Goal: Communication & Community: Answer question/provide support

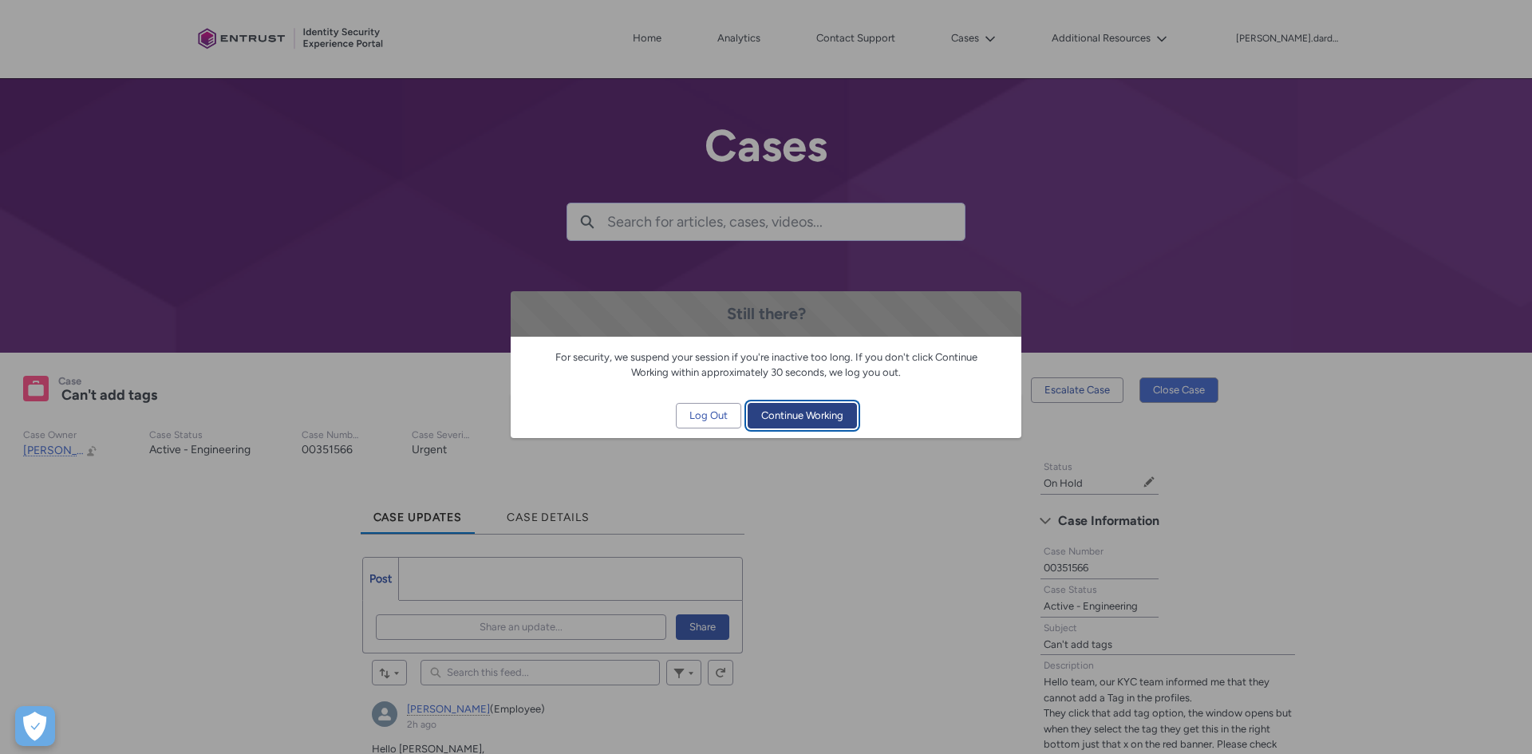
scroll to position [135, 0]
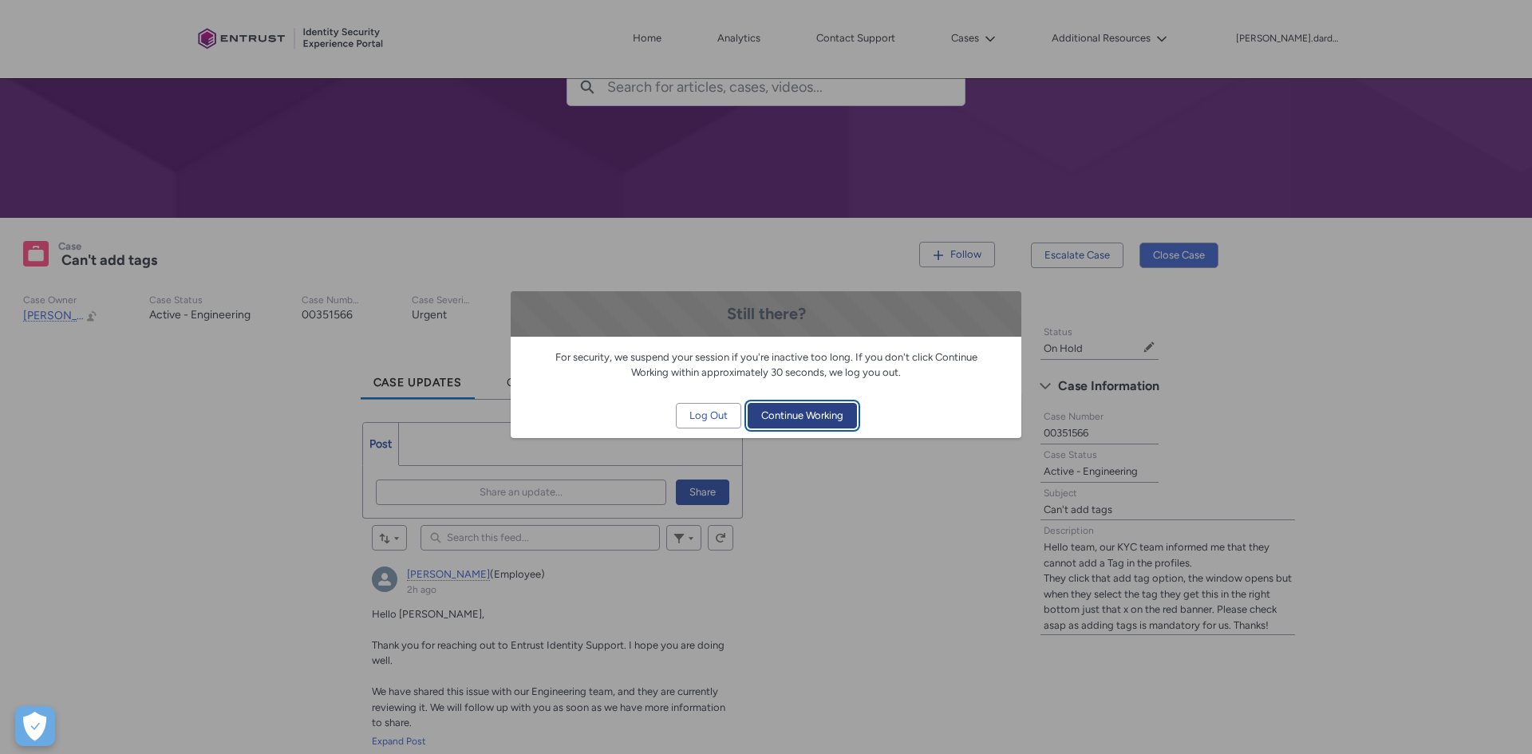
click at [806, 419] on span "Continue Working" at bounding box center [802, 416] width 82 height 24
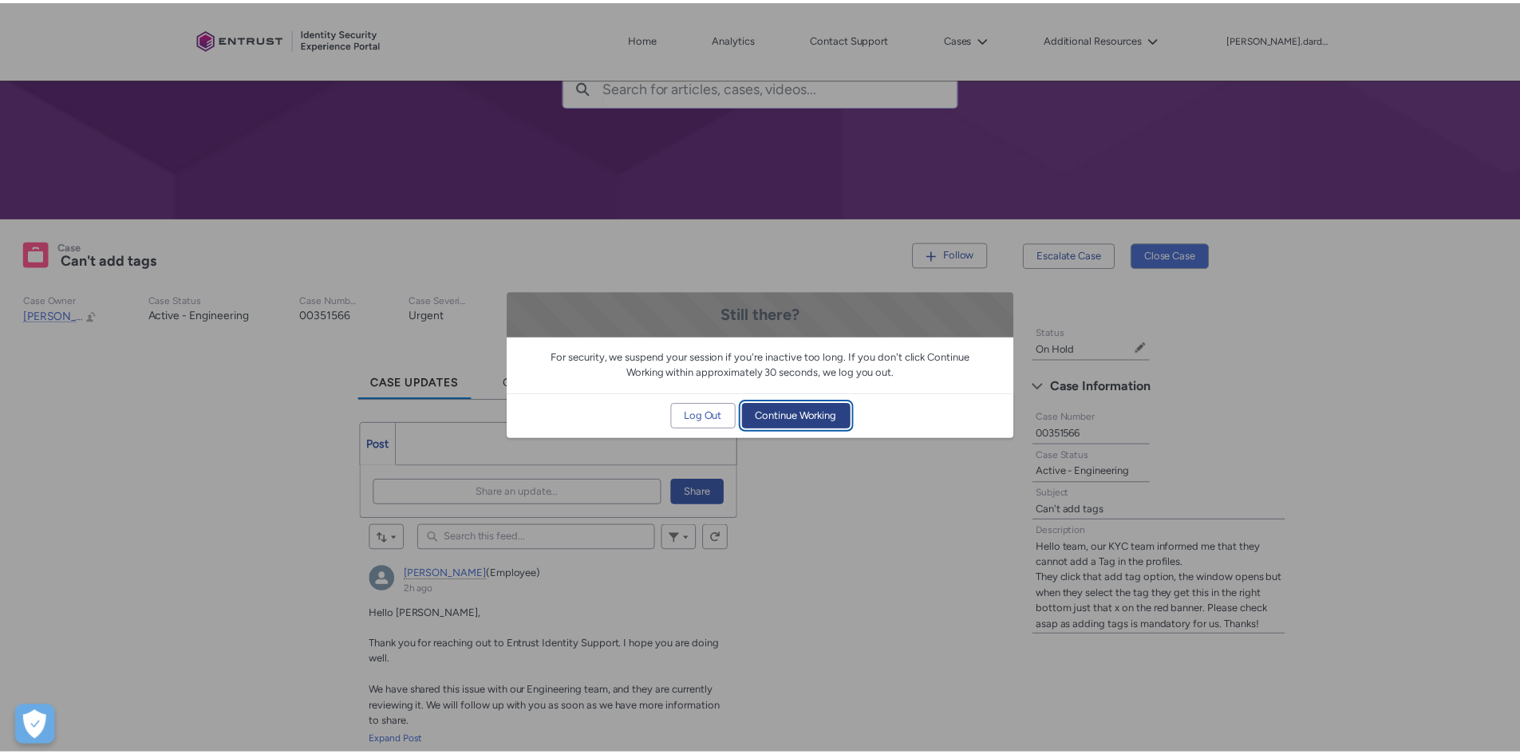
scroll to position [0, 0]
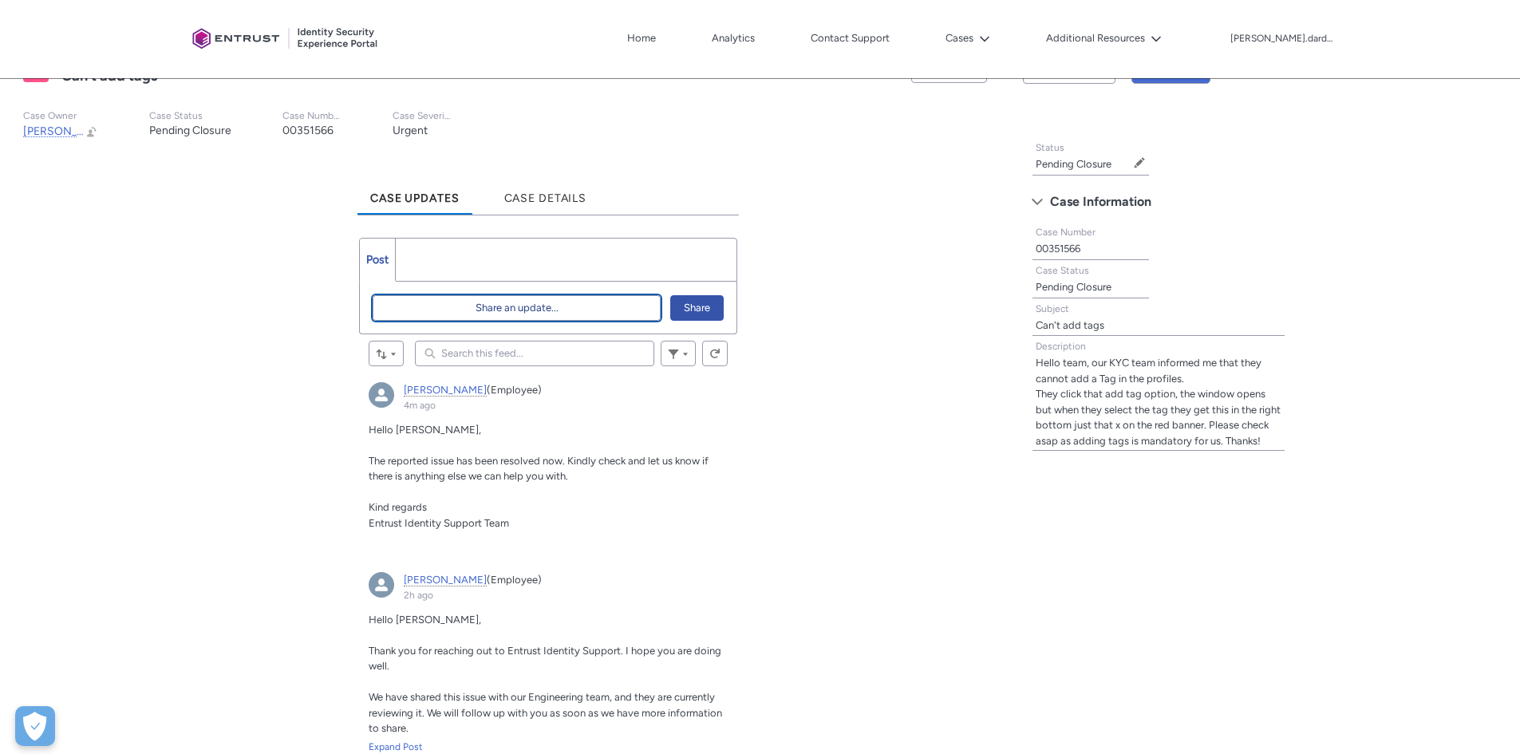
click at [543, 310] on span "Share an update..." at bounding box center [517, 308] width 83 height 24
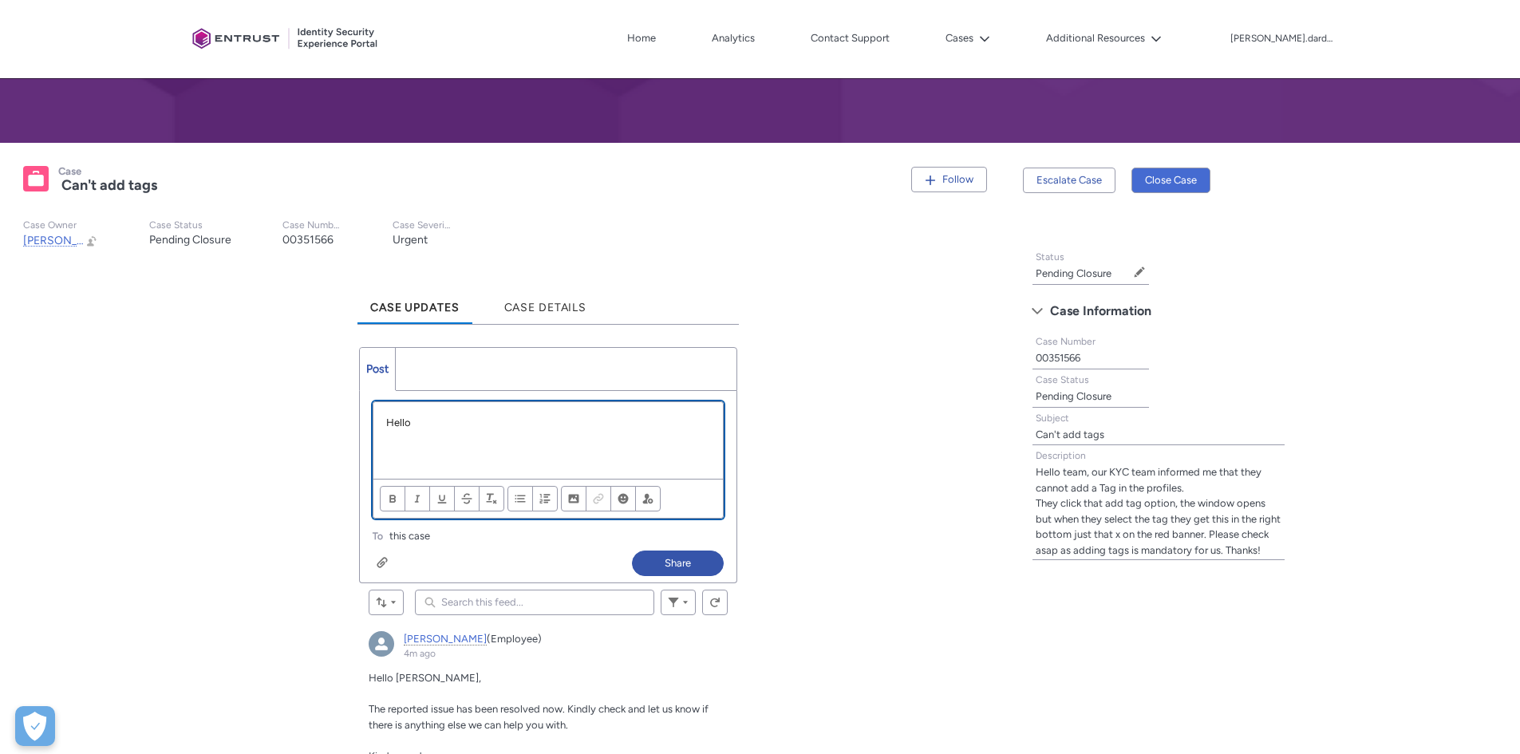
scroll to position [239, 0]
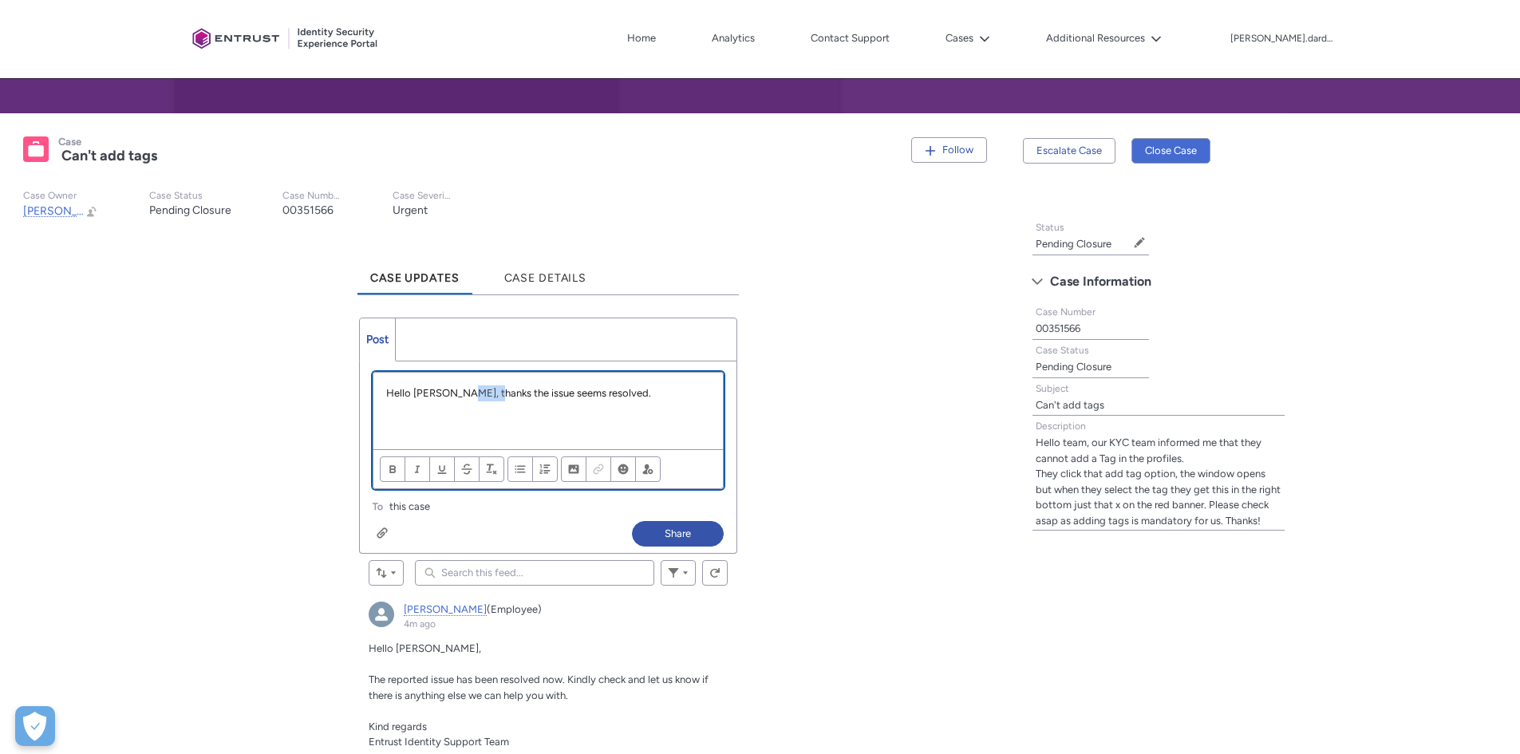
drag, startPoint x: 492, startPoint y: 392, endPoint x: 460, endPoint y: 392, distance: 31.1
click at [460, 392] on p "Hello [PERSON_NAME], thanks the issue seems resolved." at bounding box center [548, 393] width 324 height 16
click at [574, 393] on p "Hello Gurpreet, the issue seems resolved." at bounding box center [548, 393] width 324 height 16
click at [689, 531] on button "Share" at bounding box center [678, 534] width 92 height 26
